Goal: Task Accomplishment & Management: Use online tool/utility

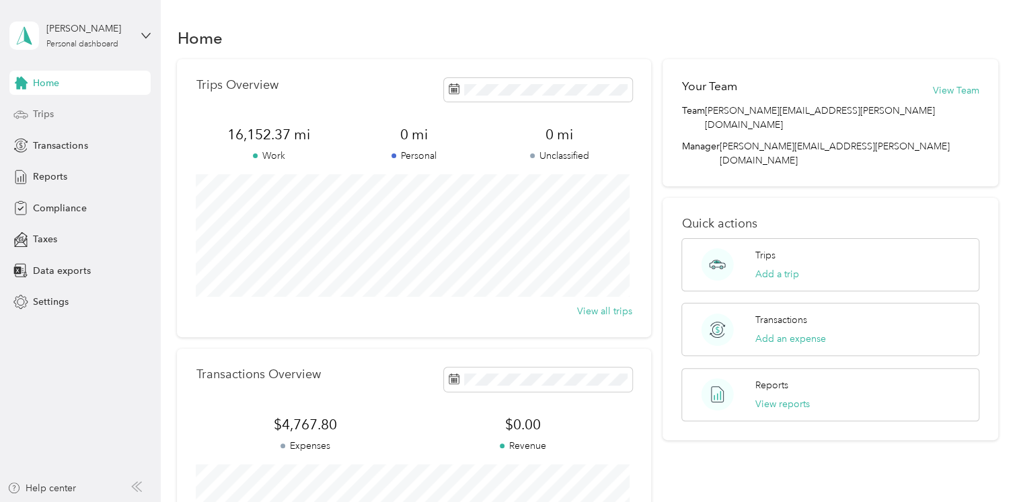
click at [45, 116] on span "Trips" at bounding box center [43, 114] width 21 height 14
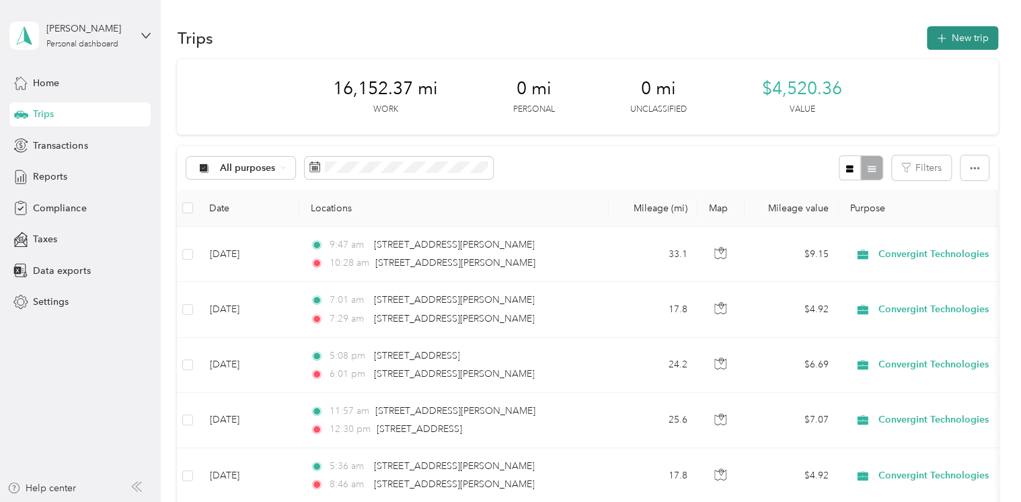
click at [962, 31] on button "New trip" at bounding box center [962, 38] width 71 height 24
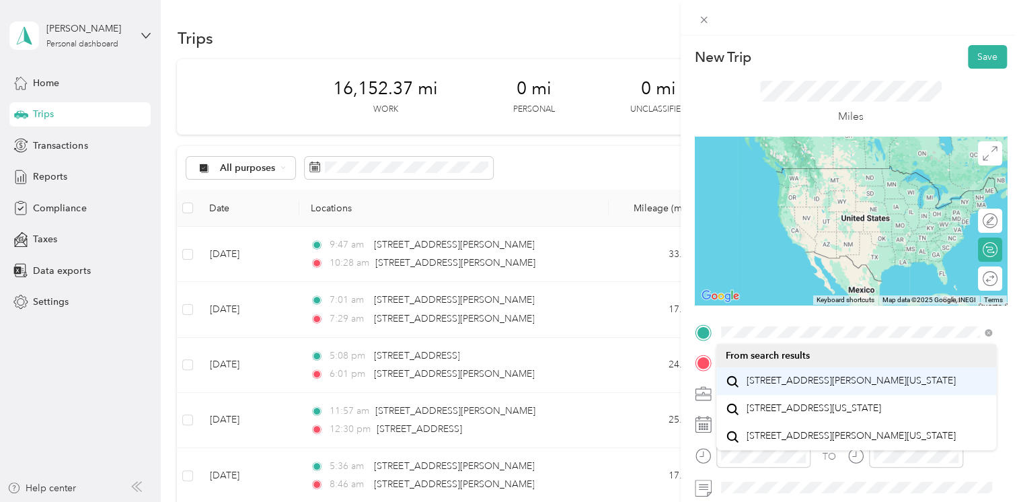
click at [807, 384] on span "[STREET_ADDRESS][PERSON_NAME][US_STATE]" at bounding box center [850, 381] width 209 height 12
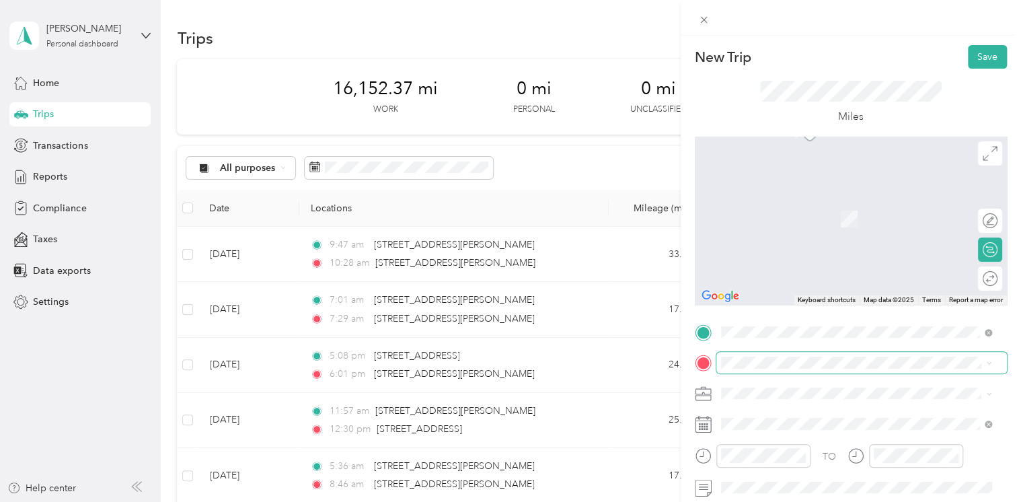
click at [768, 369] on span at bounding box center [861, 363] width 291 height 22
click at [794, 204] on span "[STREET_ADDRESS][US_STATE]" at bounding box center [813, 198] width 135 height 12
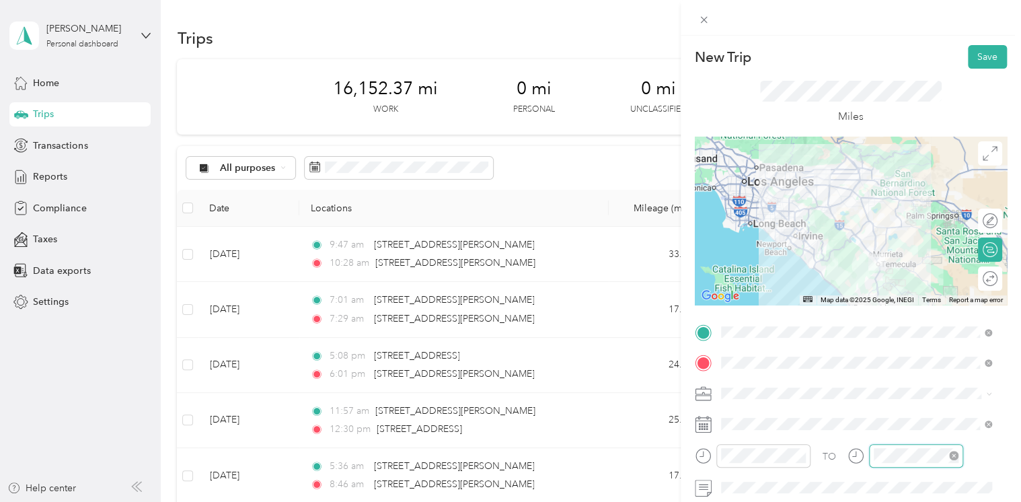
scroll to position [264, 0]
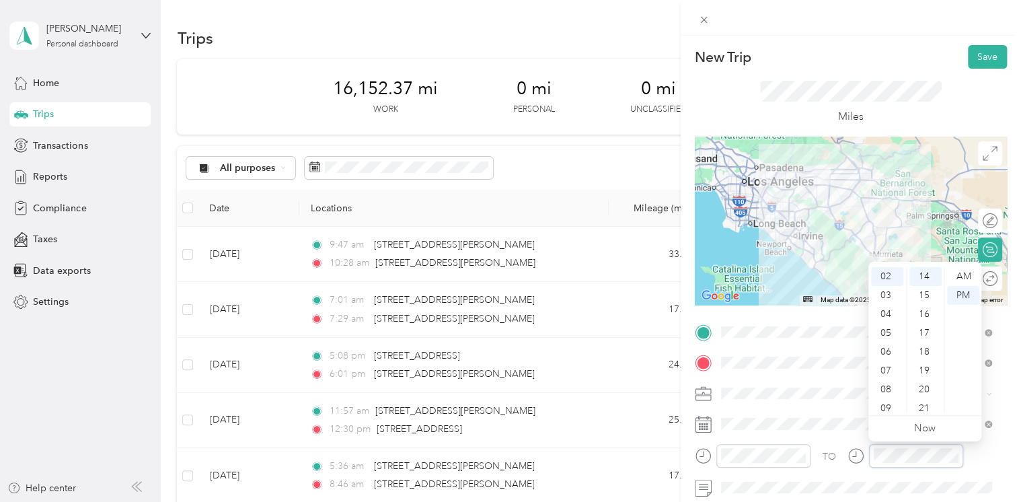
click at [855, 453] on div at bounding box center [905, 456] width 116 height 24
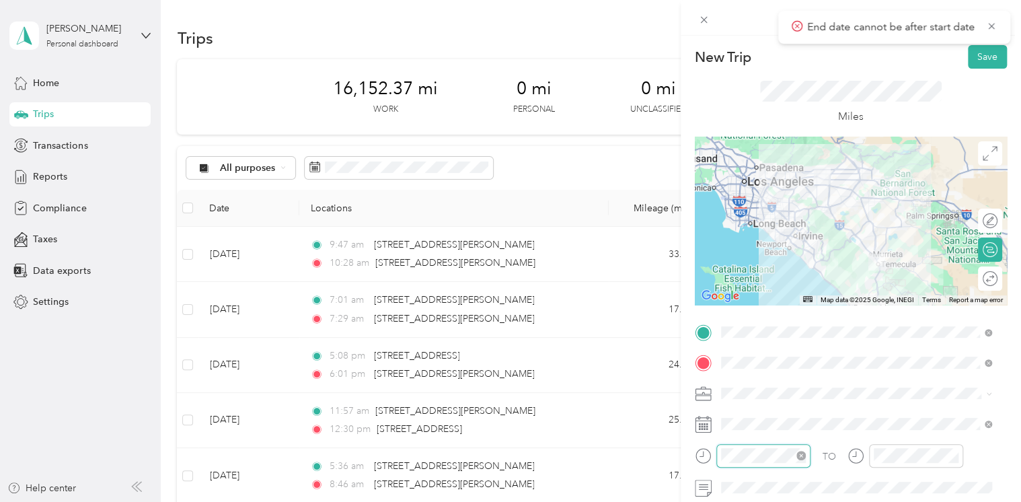
click at [718, 455] on div at bounding box center [763, 456] width 94 height 24
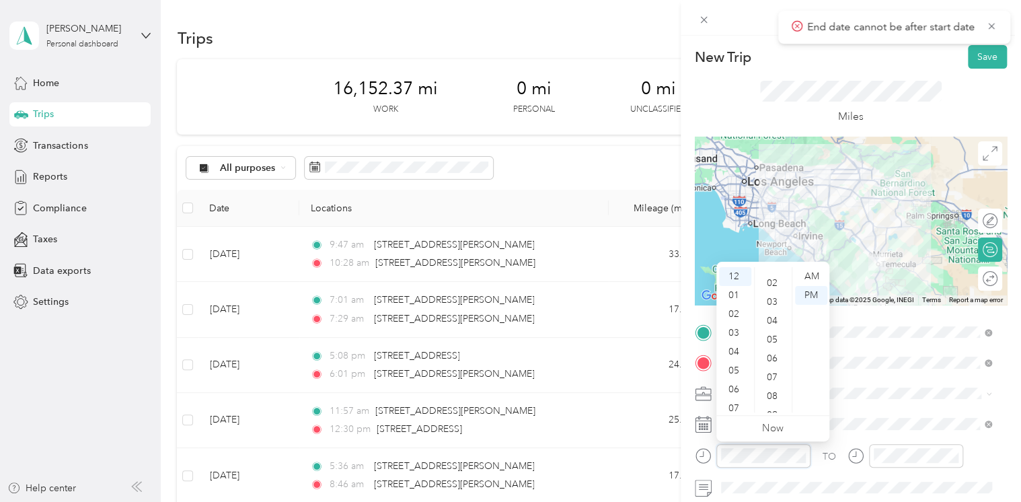
scroll to position [0, 0]
click at [772, 369] on div "05" at bounding box center [773, 370] width 32 height 19
click at [885, 122] on div "Miles" at bounding box center [851, 103] width 182 height 44
click at [904, 64] on div "New Trip Save" at bounding box center [851, 57] width 312 height 24
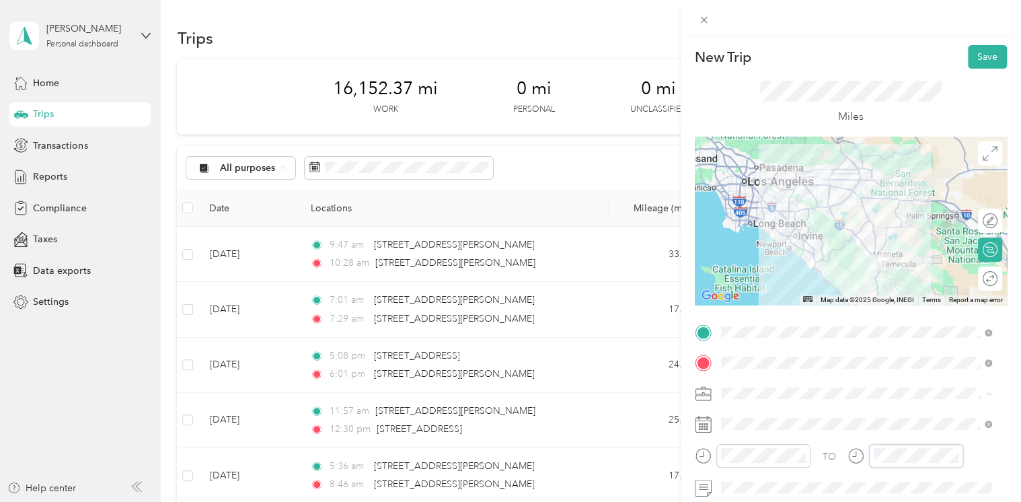
click at [865, 455] on div at bounding box center [905, 456] width 116 height 24
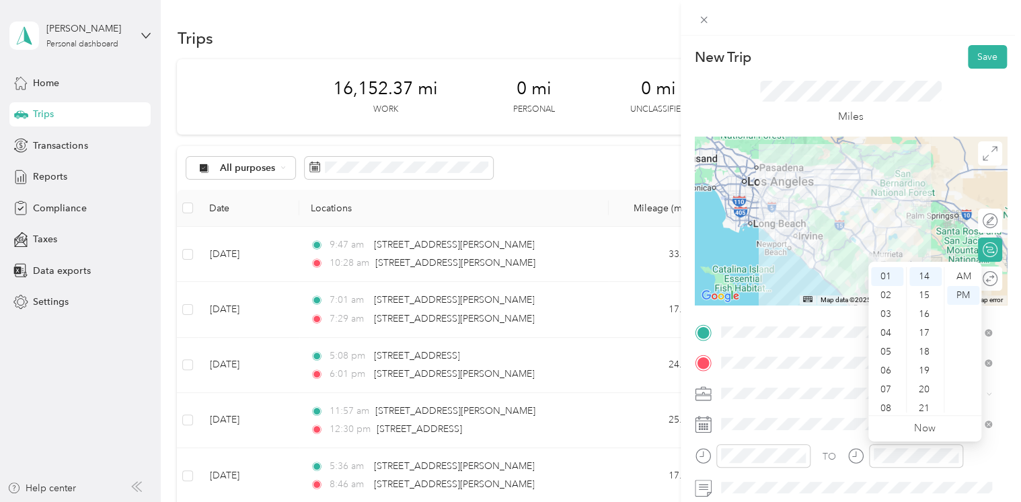
click at [909, 104] on div "Miles" at bounding box center [851, 103] width 182 height 44
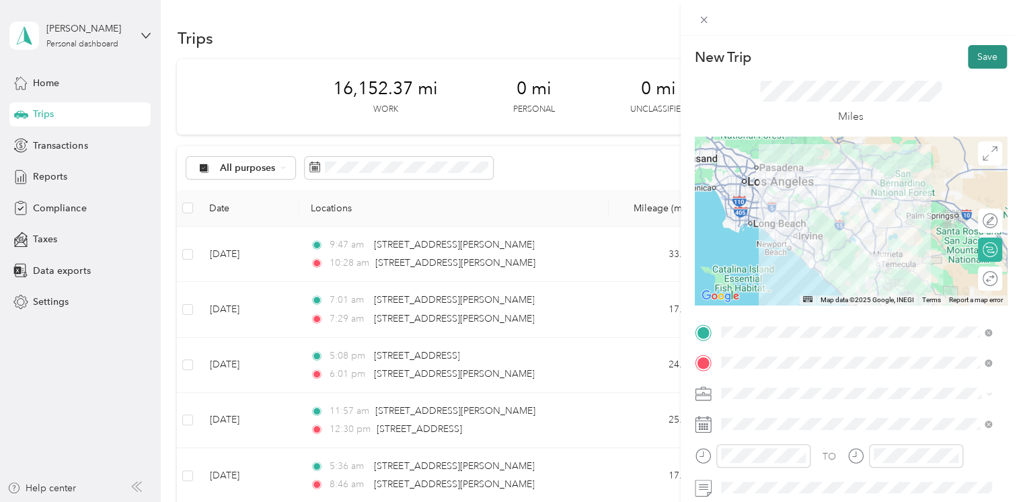
click at [971, 61] on button "Save" at bounding box center [987, 57] width 39 height 24
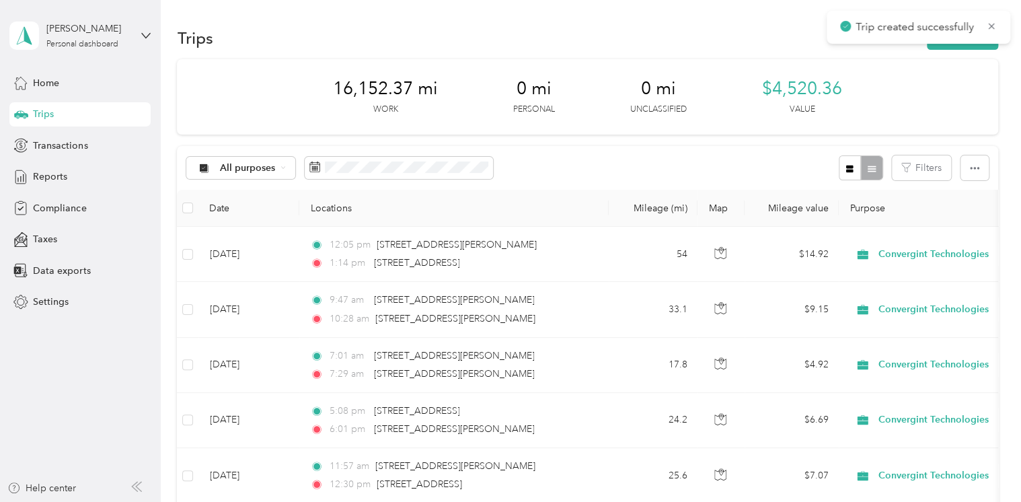
click at [494, 169] on div "All purposes Filters" at bounding box center [587, 168] width 820 height 44
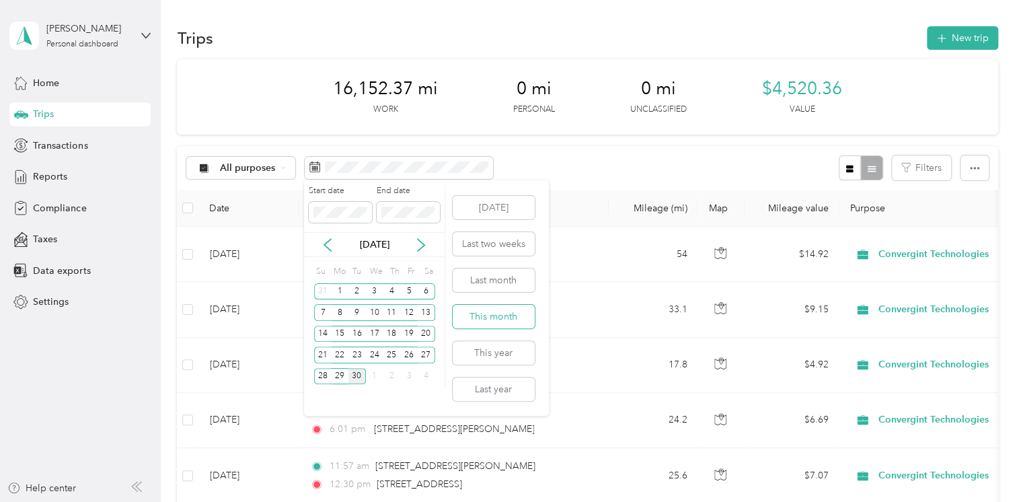
click at [495, 314] on button "This month" at bounding box center [494, 317] width 82 height 24
